Goal: Task Accomplishment & Management: Use online tool/utility

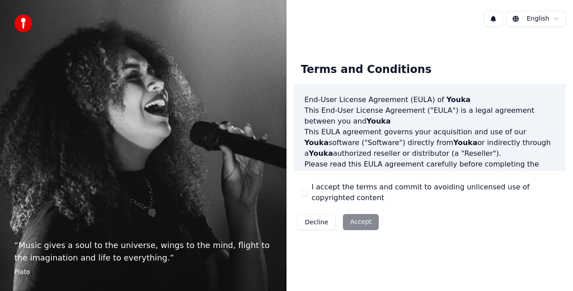
click at [304, 194] on button "I accept the terms and commit to avoiding unlicensed use of copyrighted content" at bounding box center [304, 192] width 7 height 7
click at [359, 221] on button "Accept" at bounding box center [361, 222] width 36 height 16
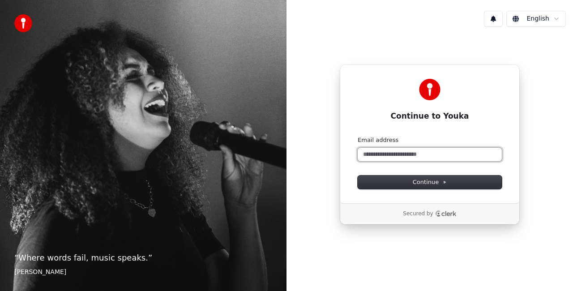
click at [381, 151] on input "Email address" at bounding box center [430, 154] width 144 height 13
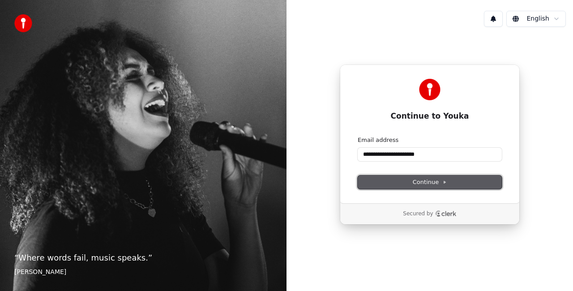
click at [418, 182] on span "Continue" at bounding box center [430, 182] width 34 height 8
type input "**********"
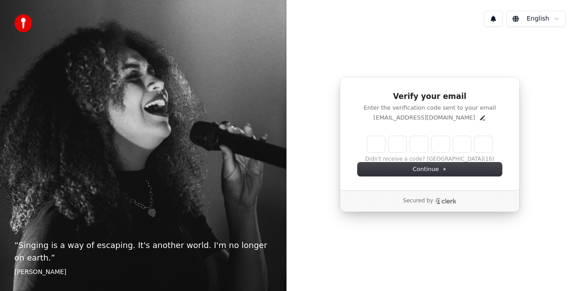
click at [383, 146] on input "Enter verification code" at bounding box center [429, 144] width 125 height 16
type input "******"
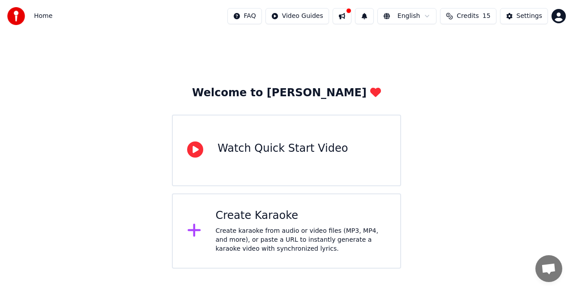
click at [218, 151] on div "Watch Quick Start Video" at bounding box center [283, 149] width 130 height 14
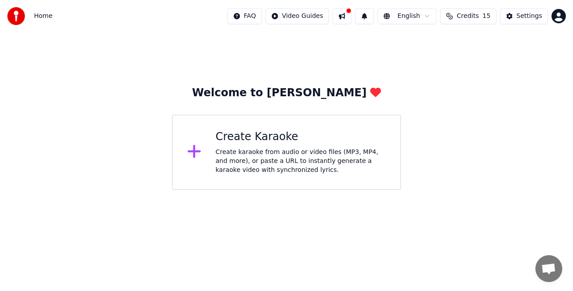
click at [297, 167] on div "Create karaoke from audio or video files (MP3, MP4, and more), or paste a URL t…" at bounding box center [301, 161] width 171 height 27
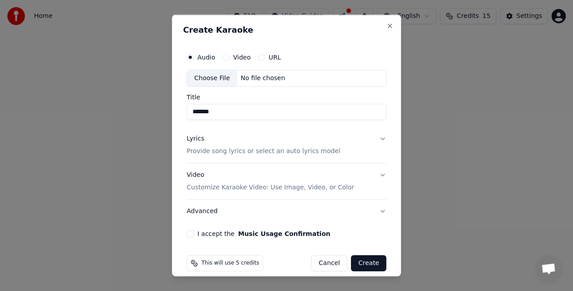
type input "*******"
click at [225, 149] on p "Provide song lyrics or select an auto lyrics model" at bounding box center [264, 150] width 154 height 9
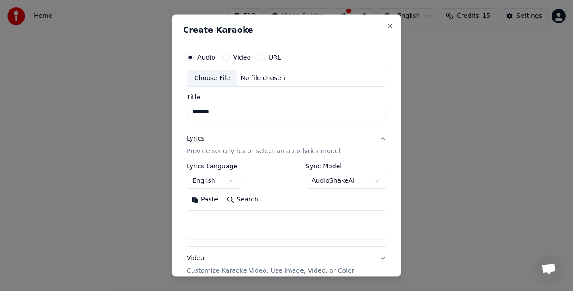
click at [203, 202] on button "Paste" at bounding box center [205, 199] width 36 height 14
type textarea "**********"
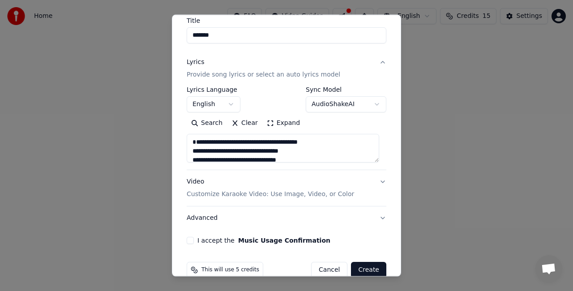
scroll to position [77, 0]
click at [322, 192] on p "Customize Karaoke Video: Use Image, Video, or Color" at bounding box center [271, 194] width 168 height 9
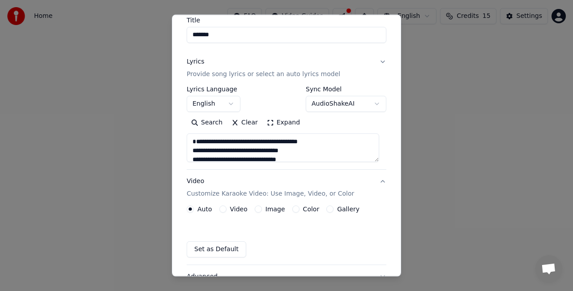
scroll to position [67, 0]
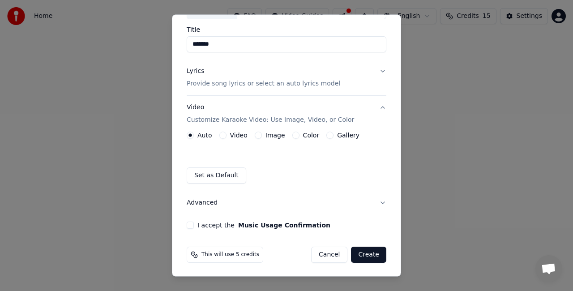
click at [191, 228] on button "I accept the Music Usage Confirmation" at bounding box center [190, 225] width 7 height 7
click at [361, 254] on button "Create" at bounding box center [368, 255] width 35 height 16
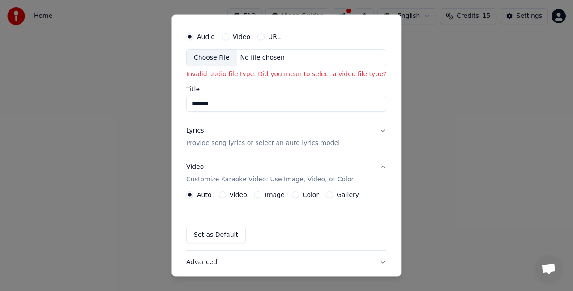
scroll to position [19, 0]
click at [223, 55] on div "Choose File" at bounding box center [212, 60] width 50 height 16
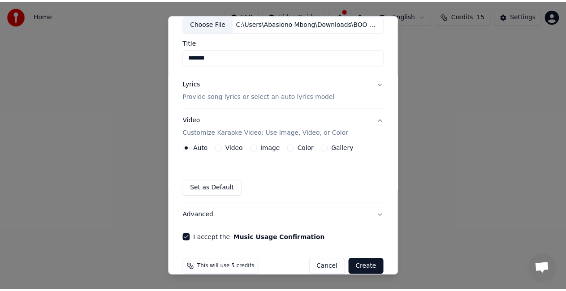
scroll to position [67, 0]
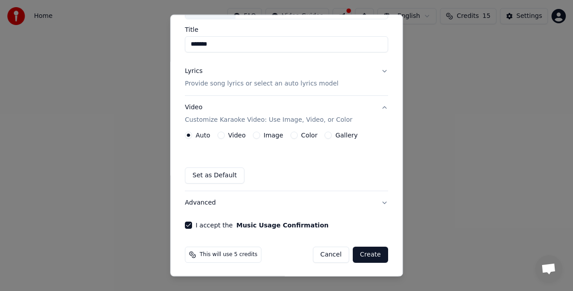
click at [362, 257] on button "Create" at bounding box center [370, 255] width 35 height 16
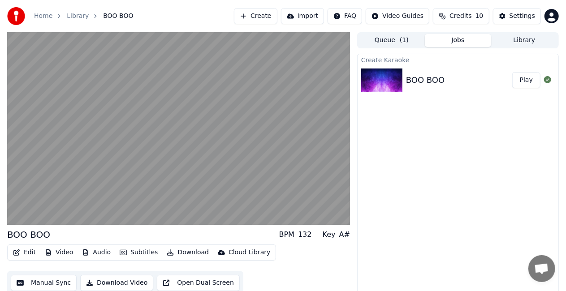
click at [108, 252] on button "Audio" at bounding box center [96, 252] width 36 height 13
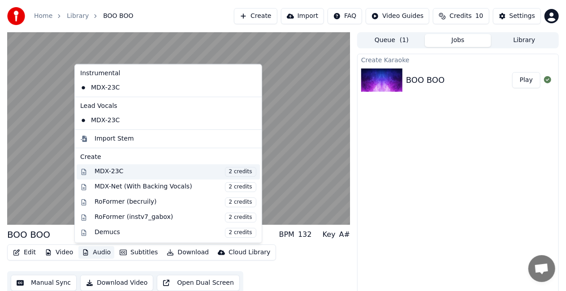
click at [227, 168] on span "2 credits" at bounding box center [240, 172] width 31 height 10
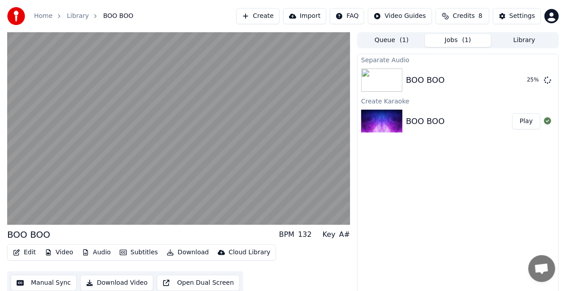
click at [88, 252] on button "Audio" at bounding box center [96, 252] width 36 height 13
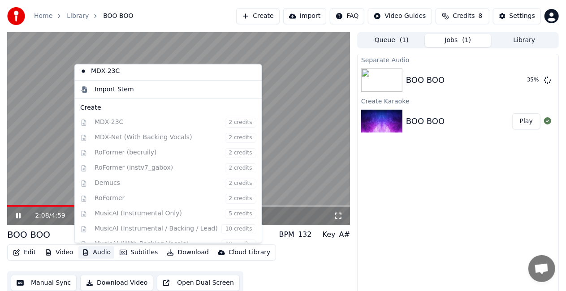
scroll to position [54, 0]
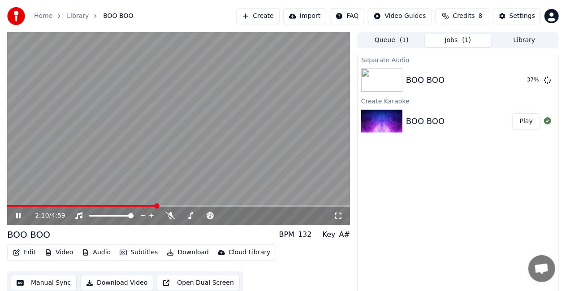
drag, startPoint x: 250, startPoint y: 197, endPoint x: 242, endPoint y: 186, distance: 13.7
click at [242, 186] on video at bounding box center [178, 128] width 343 height 193
click at [19, 212] on icon at bounding box center [24, 215] width 21 height 7
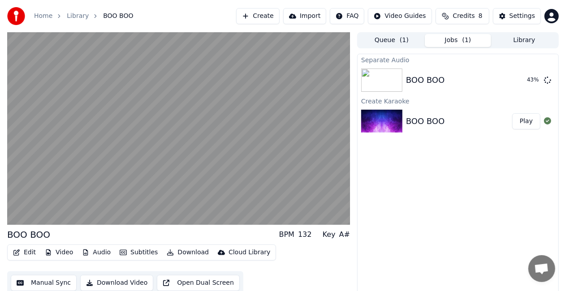
click at [93, 253] on button "Audio" at bounding box center [96, 252] width 36 height 13
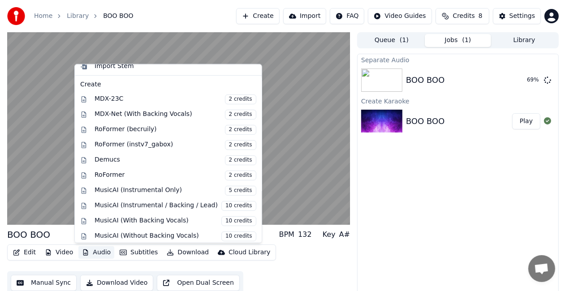
scroll to position [116, 0]
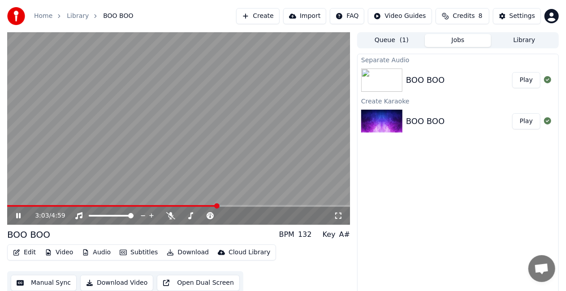
click at [522, 79] on button "Play" at bounding box center [526, 80] width 28 height 16
click at [9, 206] on span at bounding box center [34, 206] width 54 height 2
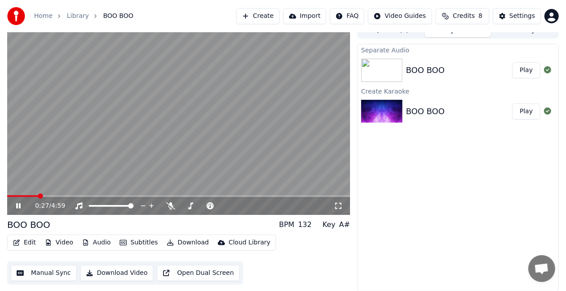
click at [25, 194] on video at bounding box center [178, 118] width 343 height 193
click at [30, 195] on span at bounding box center [32, 196] width 5 height 5
click at [26, 195] on span at bounding box center [16, 196] width 18 height 2
click at [20, 196] on span at bounding box center [13, 196] width 13 height 2
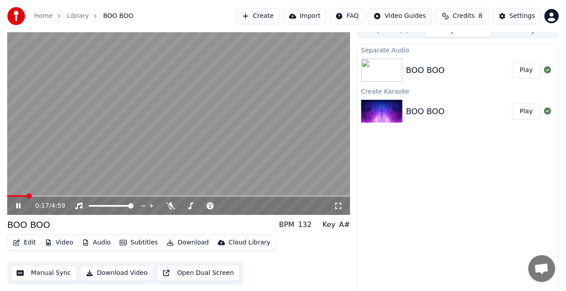
click at [20, 196] on span at bounding box center [17, 196] width 20 height 2
click at [26, 196] on span at bounding box center [26, 196] width 5 height 5
click at [23, 196] on span at bounding box center [18, 196] width 22 height 2
click at [26, 195] on span at bounding box center [17, 196] width 21 height 2
click at [21, 205] on icon at bounding box center [18, 205] width 4 height 5
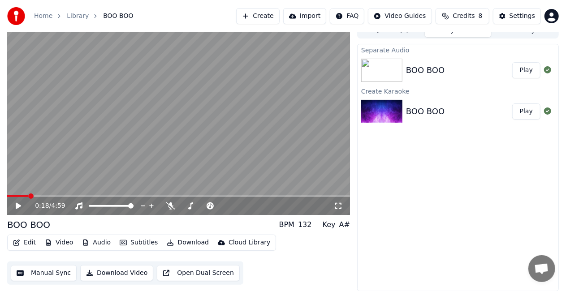
click at [21, 205] on icon at bounding box center [24, 206] width 21 height 7
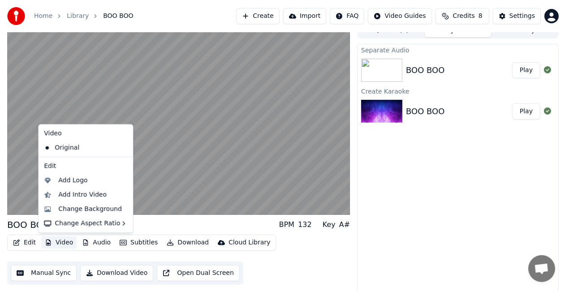
click at [48, 241] on icon "button" at bounding box center [48, 243] width 5 height 6
click at [65, 196] on div "Add Intro Video" at bounding box center [82, 194] width 48 height 9
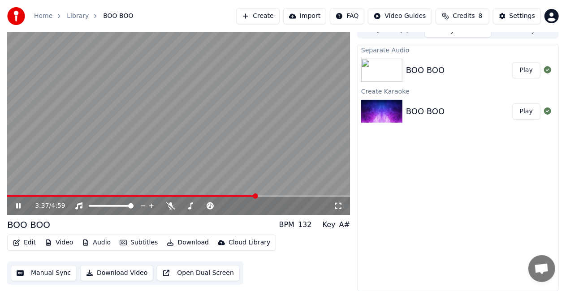
click at [20, 205] on icon at bounding box center [18, 205] width 4 height 5
click at [68, 240] on button "Video" at bounding box center [58, 243] width 35 height 13
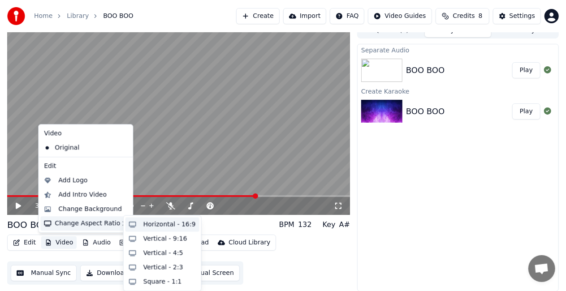
click at [142, 226] on div "Horizontal - 16:9" at bounding box center [162, 225] width 74 height 14
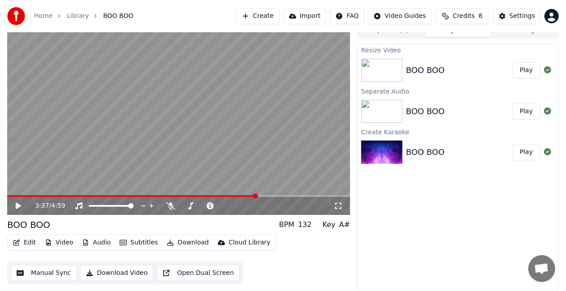
click at [518, 71] on button "Play" at bounding box center [526, 70] width 28 height 16
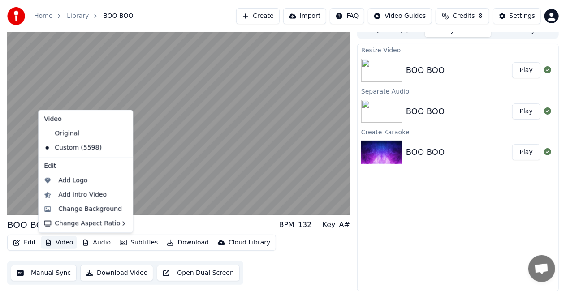
click at [73, 242] on button "Video" at bounding box center [58, 243] width 35 height 13
click at [74, 211] on div "Change Background" at bounding box center [90, 209] width 64 height 9
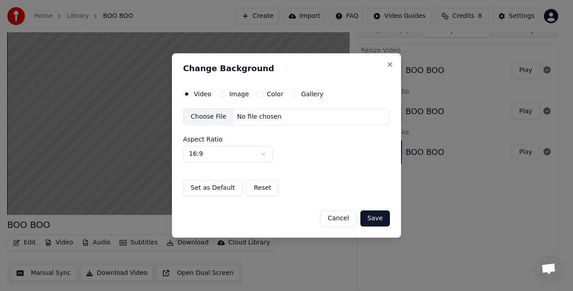
click at [221, 95] on button "Image" at bounding box center [222, 93] width 7 height 7
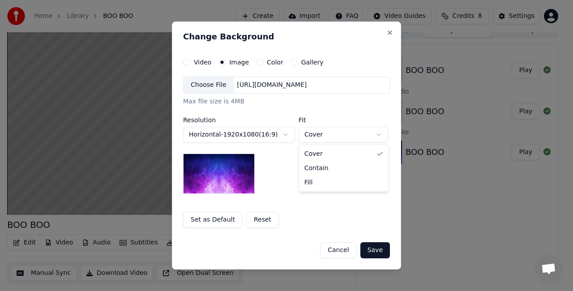
click at [333, 134] on body "**********" at bounding box center [283, 135] width 566 height 291
click at [388, 35] on button "Close" at bounding box center [390, 32] width 7 height 7
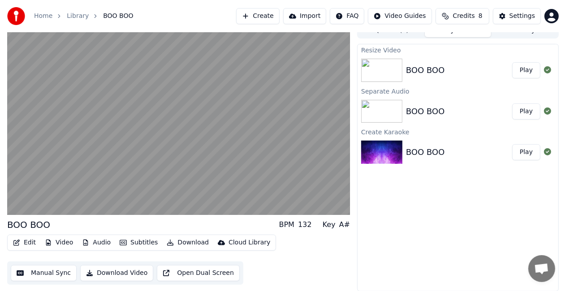
click at [92, 243] on button "Audio" at bounding box center [96, 243] width 36 height 13
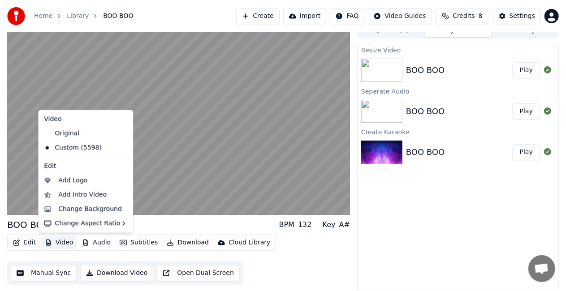
click at [69, 245] on button "Video" at bounding box center [58, 243] width 35 height 13
click at [72, 181] on div "Add Logo" at bounding box center [72, 180] width 29 height 9
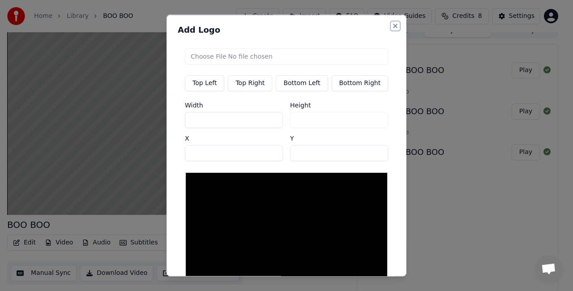
click at [392, 25] on button "Close" at bounding box center [395, 25] width 7 height 7
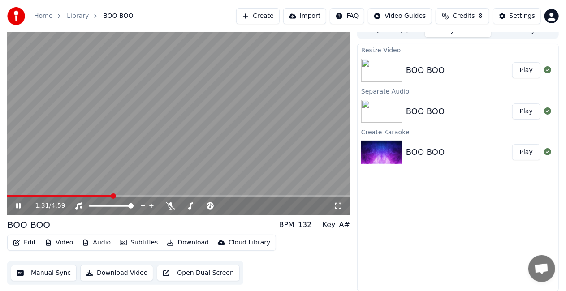
click at [19, 205] on icon at bounding box center [18, 205] width 4 height 5
